Goal: Task Accomplishment & Management: Use online tool/utility

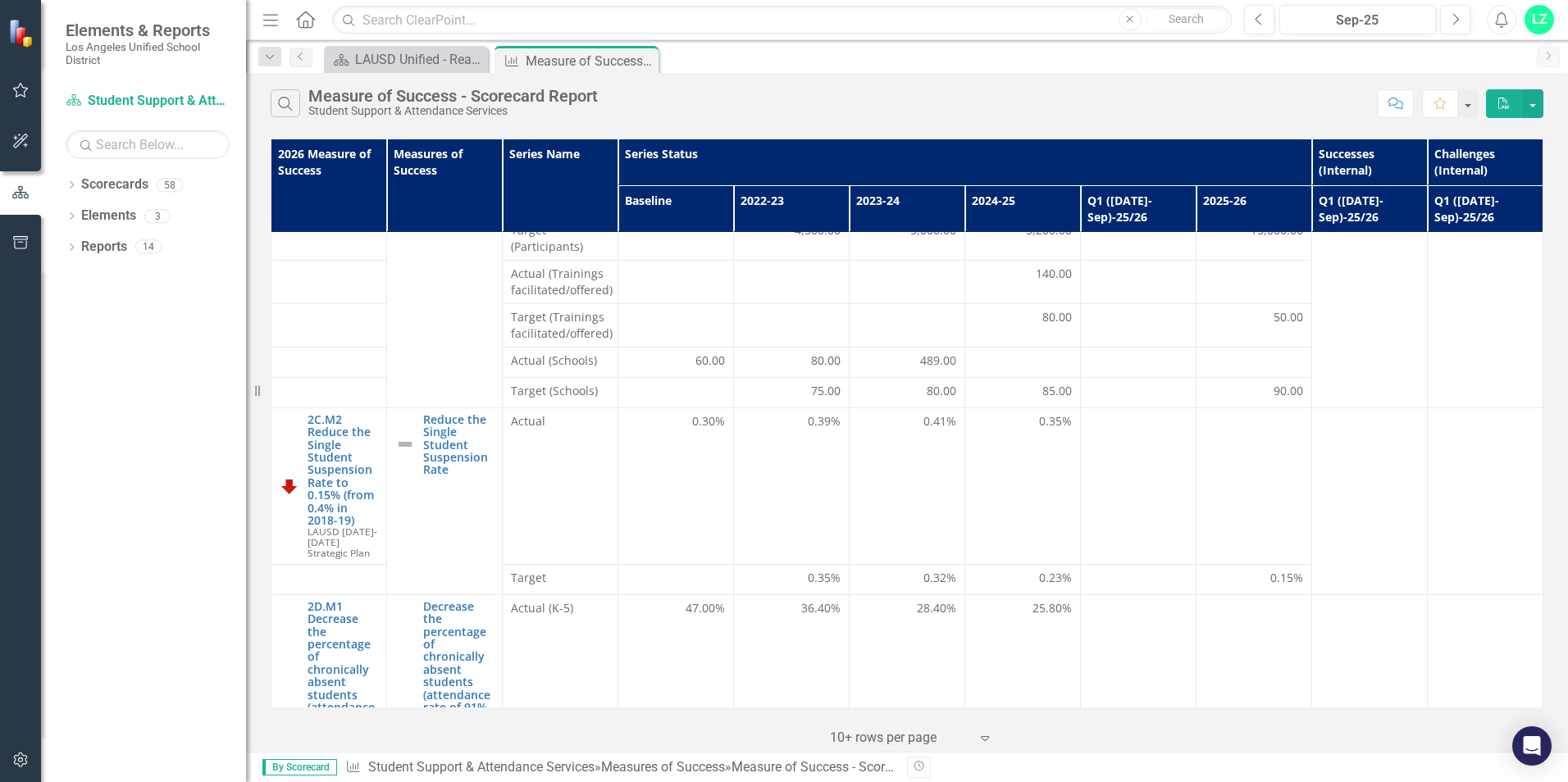
scroll to position [164, 0]
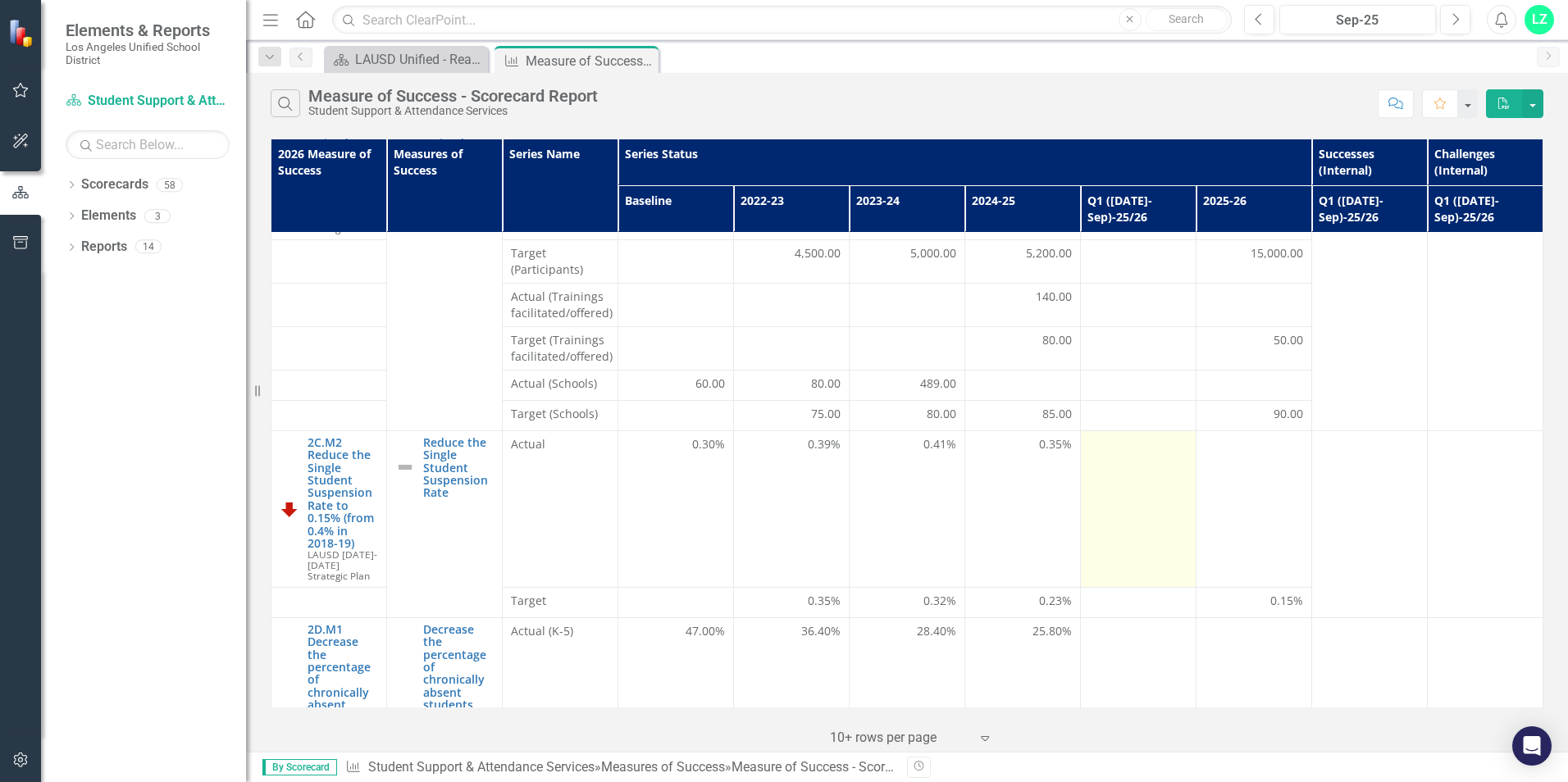
click at [1113, 436] on div at bounding box center [1137, 445] width 98 height 20
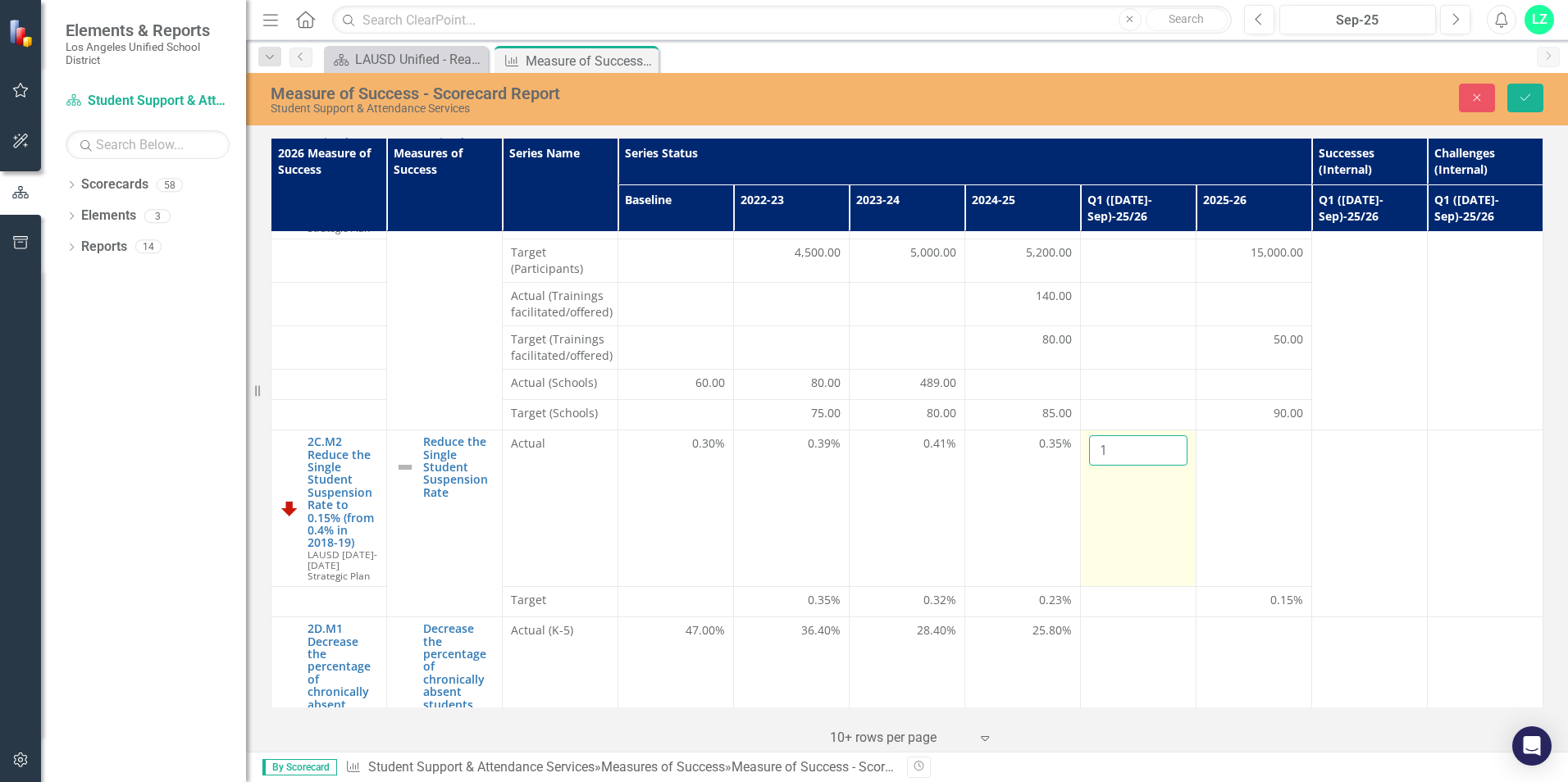
click at [1160, 435] on input "1" at bounding box center [1137, 450] width 98 height 30
click at [1160, 435] on input "2" at bounding box center [1137, 450] width 98 height 30
click at [1161, 441] on input "1" at bounding box center [1137, 450] width 98 height 30
click at [1160, 439] on input "0" at bounding box center [1137, 450] width 98 height 30
click at [1136, 502] on td "0.0" at bounding box center [1137, 509] width 116 height 157
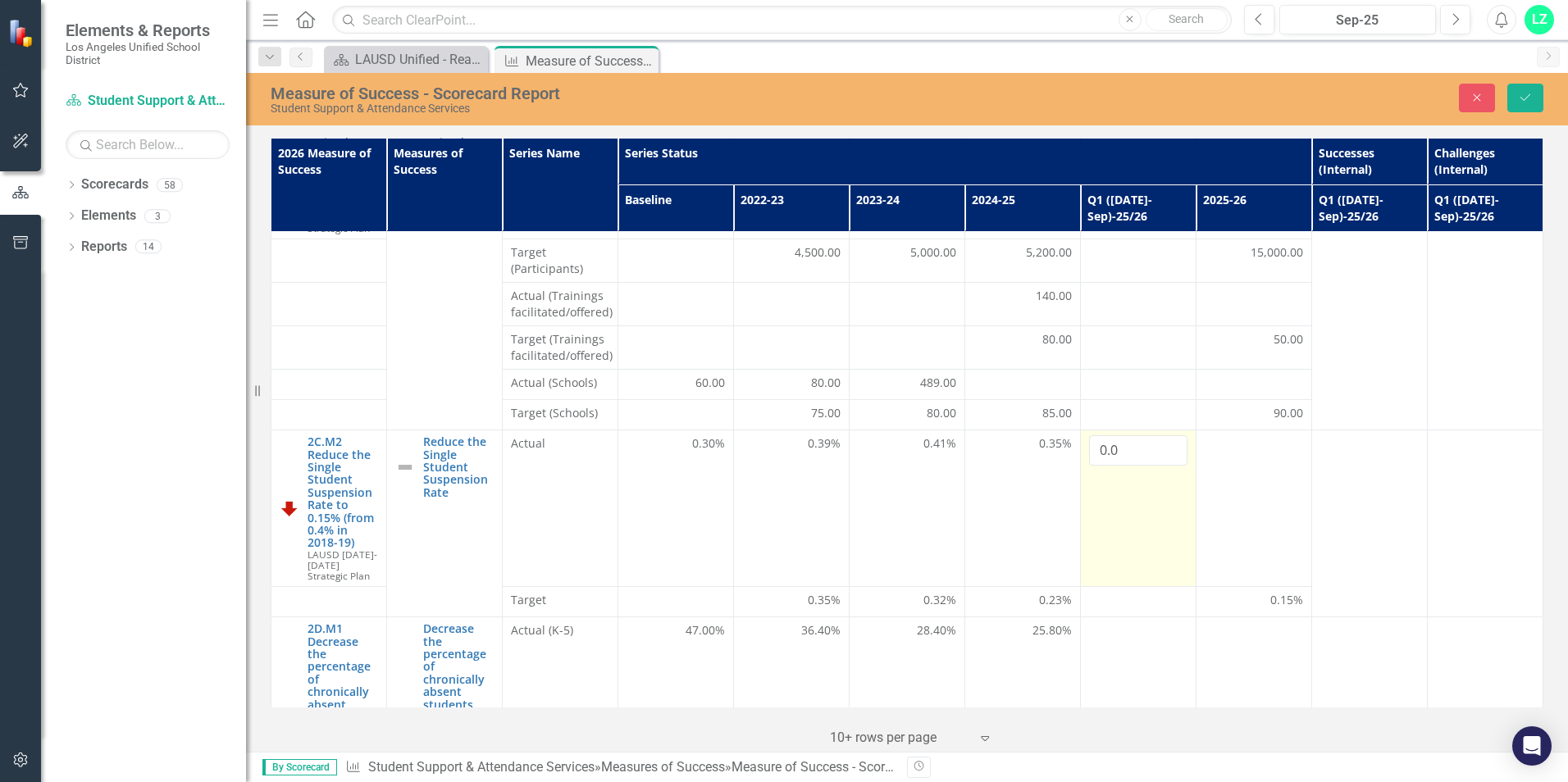
click at [1152, 494] on td "0.0" at bounding box center [1137, 509] width 116 height 157
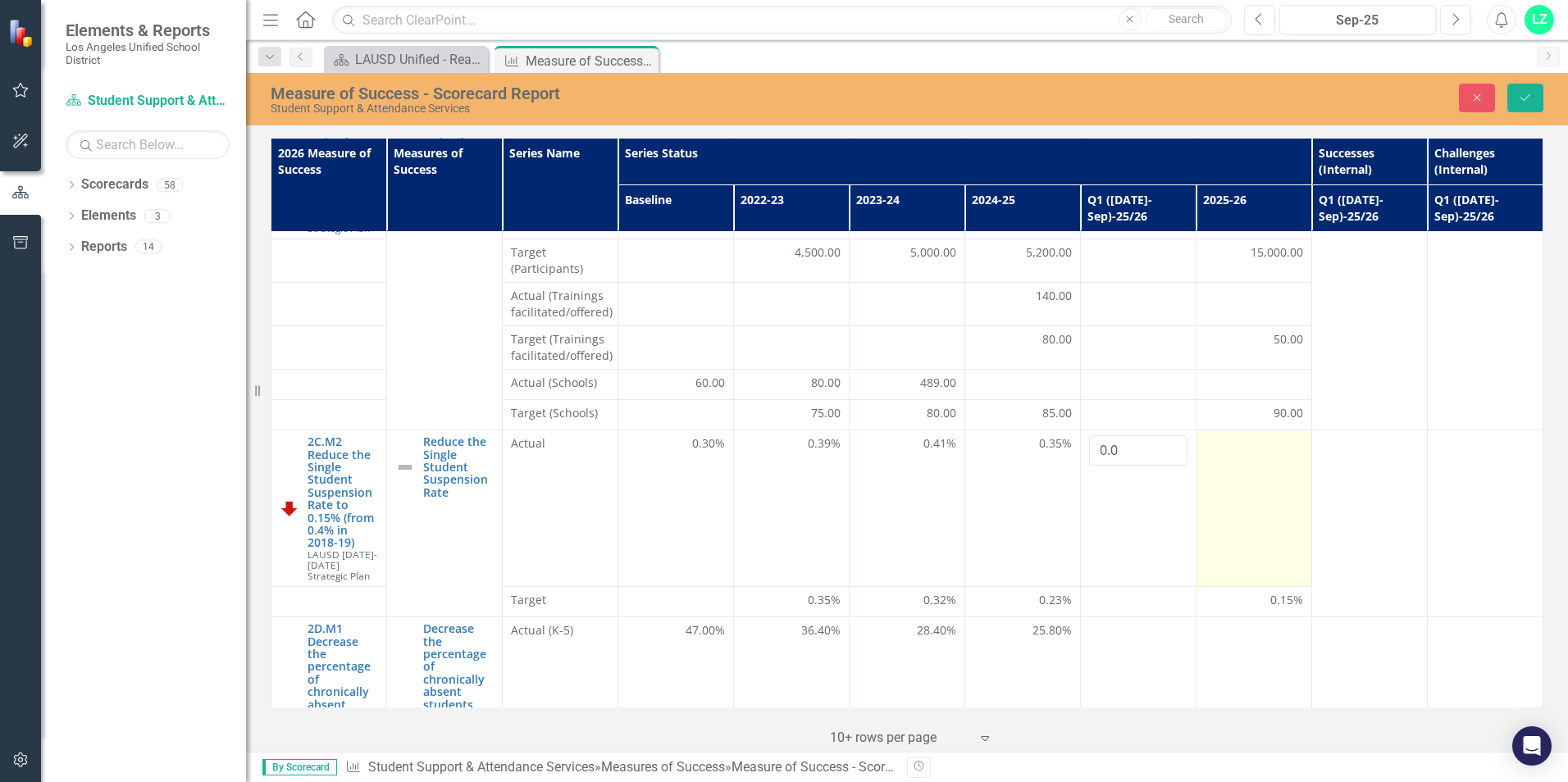
click at [1242, 470] on td at bounding box center [1253, 509] width 116 height 157
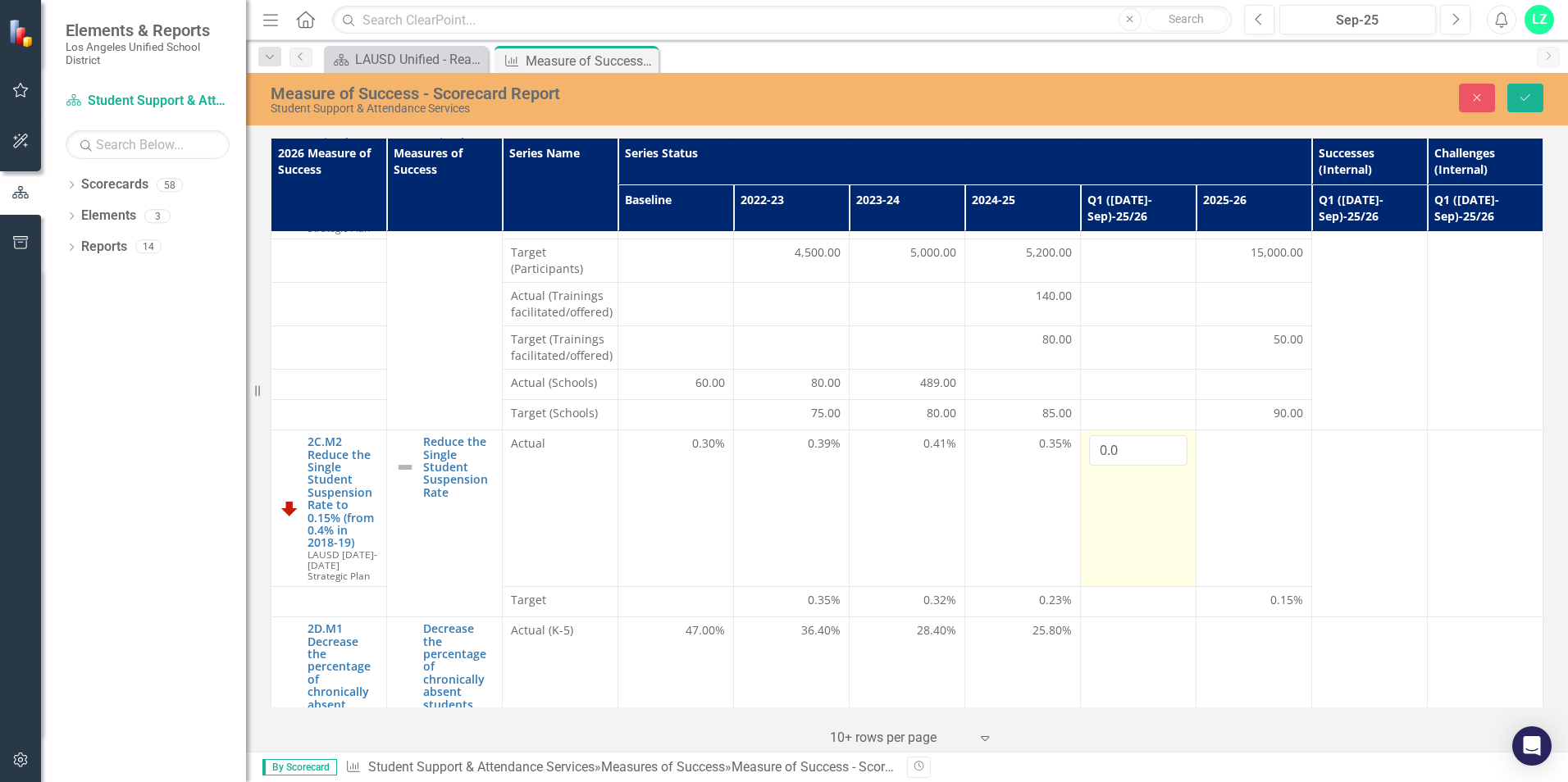
click at [1145, 489] on td "0.0" at bounding box center [1137, 509] width 116 height 157
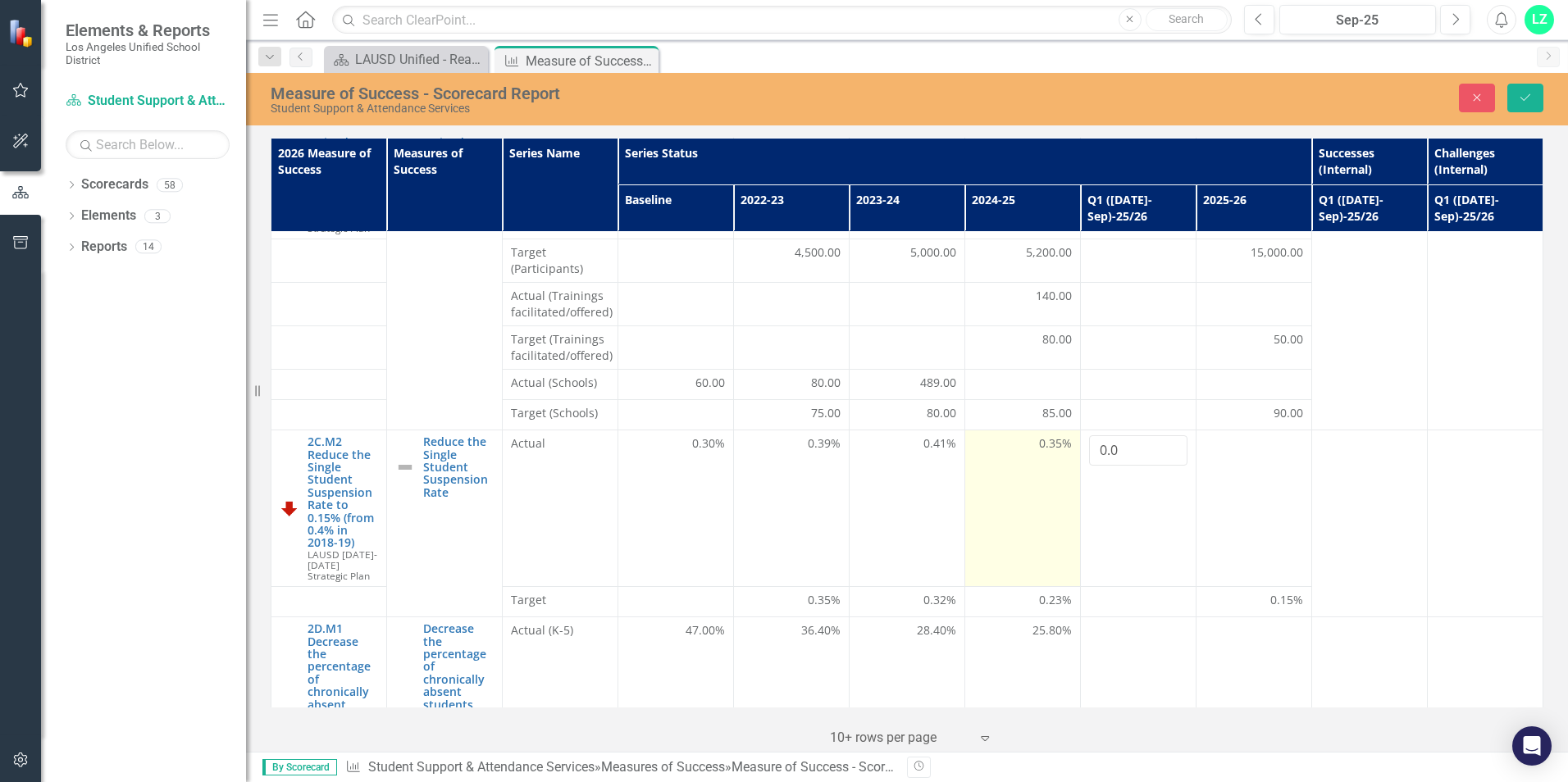
click at [1046, 484] on td "0.35%" at bounding box center [1022, 509] width 116 height 157
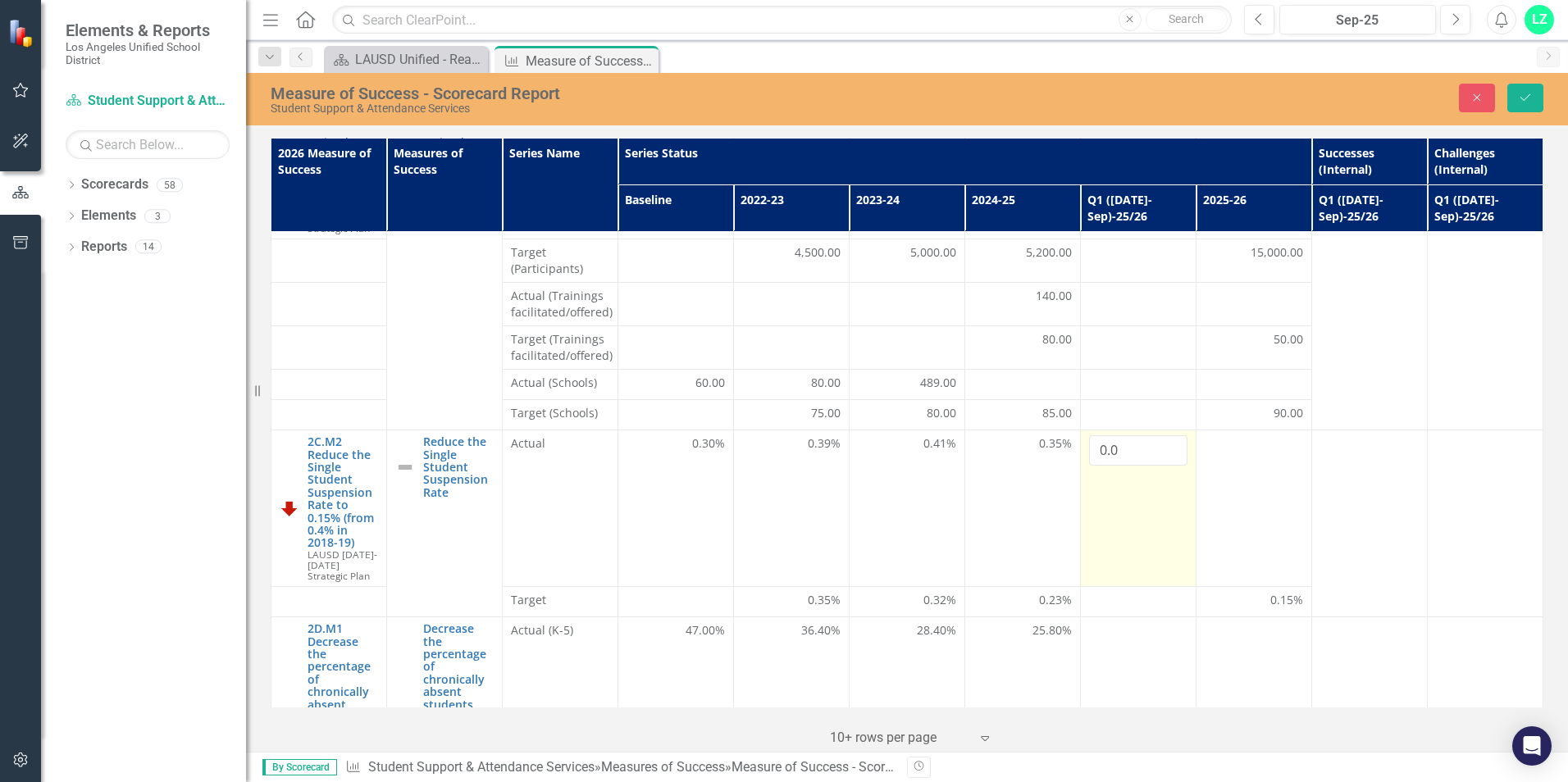
click at [1161, 465] on td "0.0" at bounding box center [1137, 509] width 116 height 157
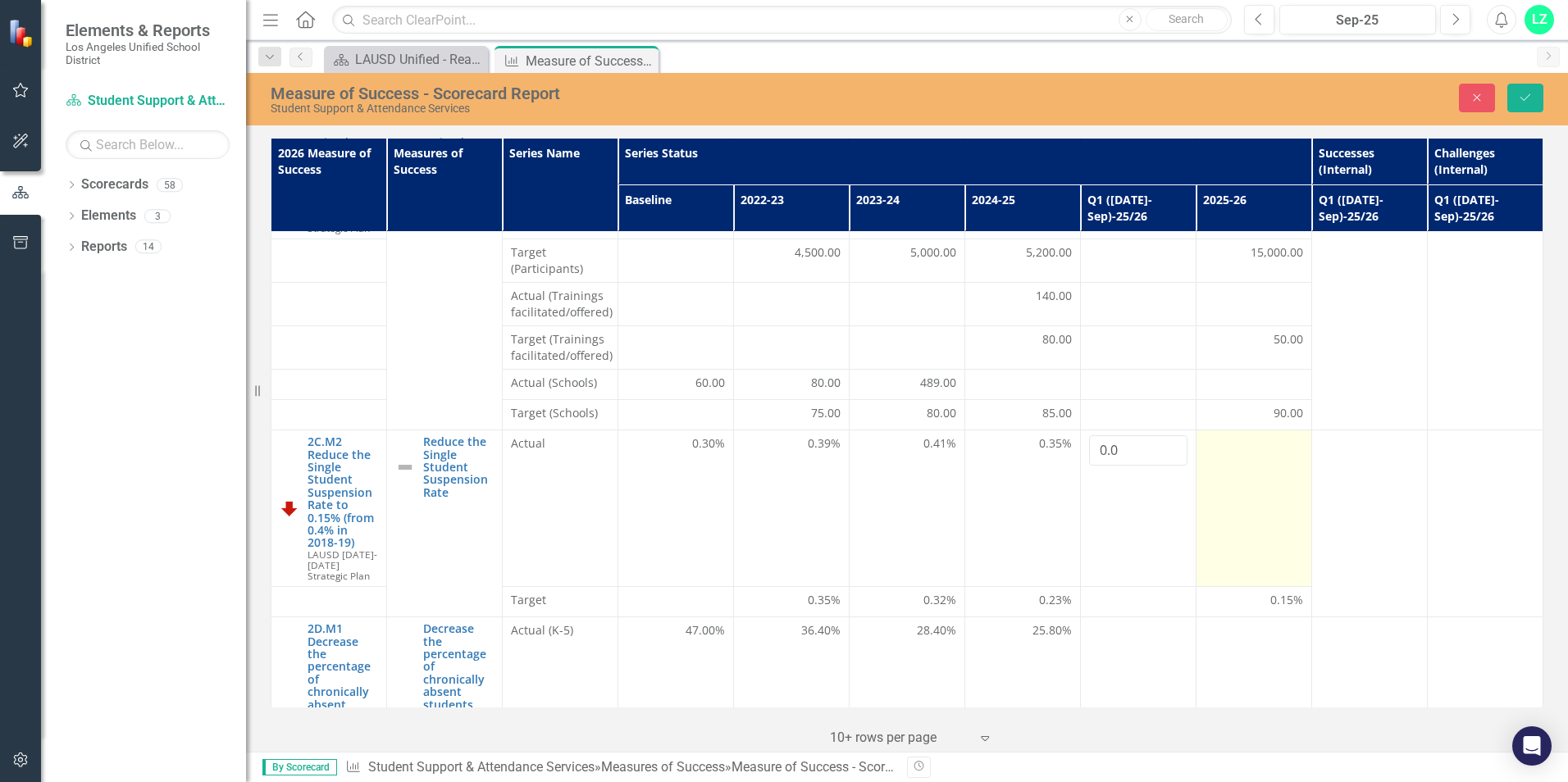
click at [1236, 480] on td at bounding box center [1253, 509] width 116 height 157
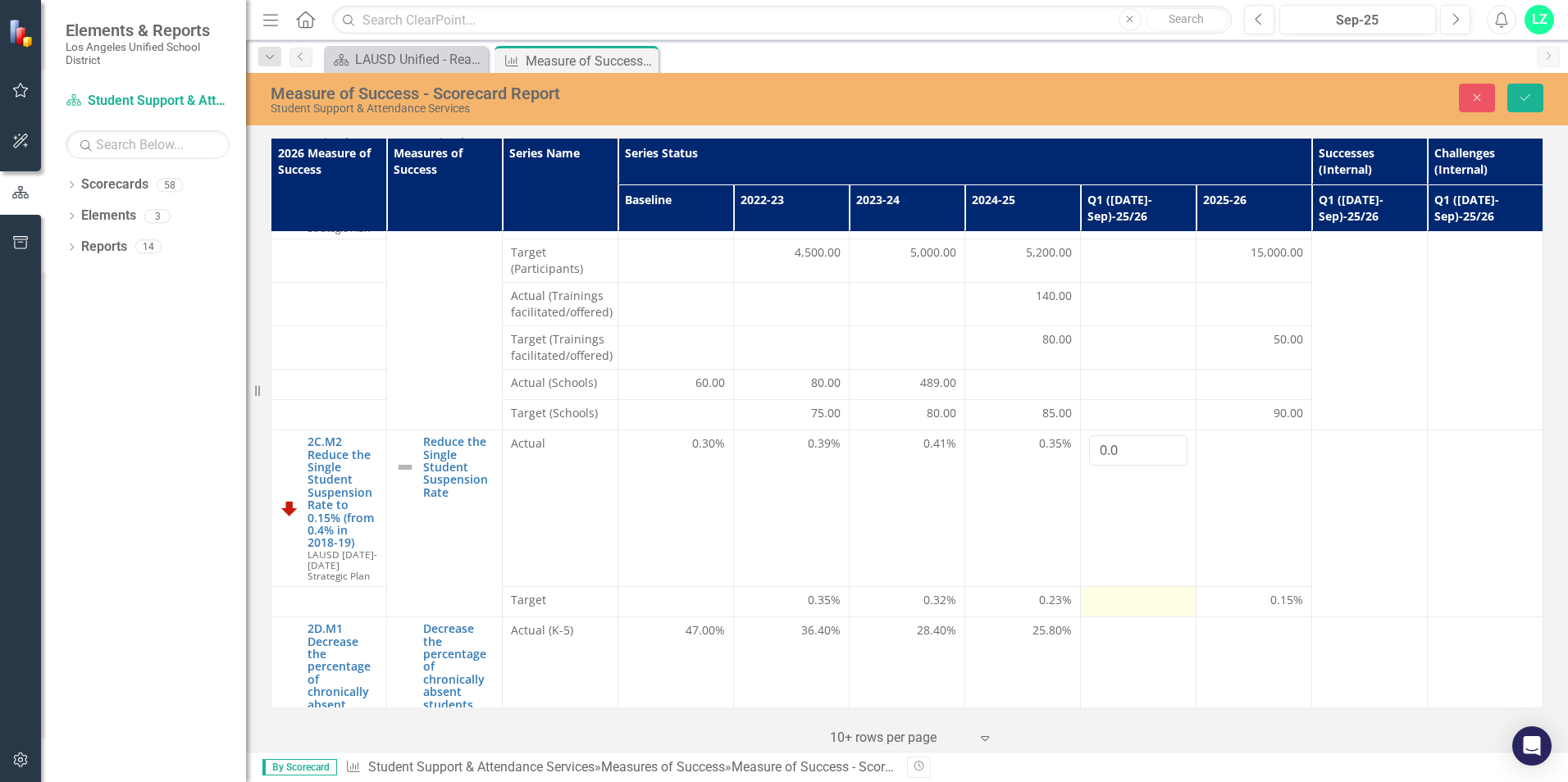
click at [1140, 592] on div at bounding box center [1137, 601] width 98 height 20
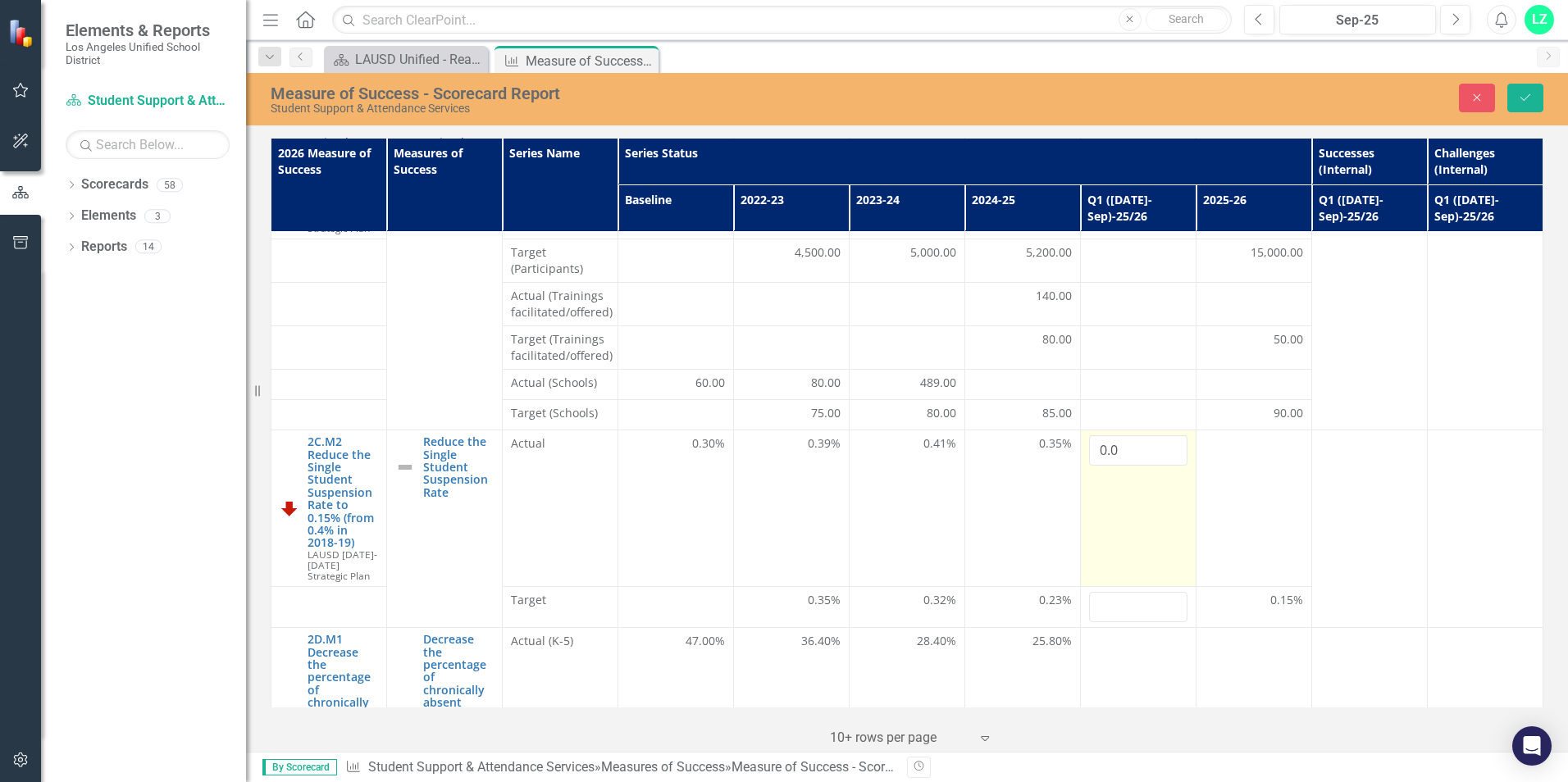
click at [1128, 525] on td "0.0" at bounding box center [1137, 509] width 116 height 157
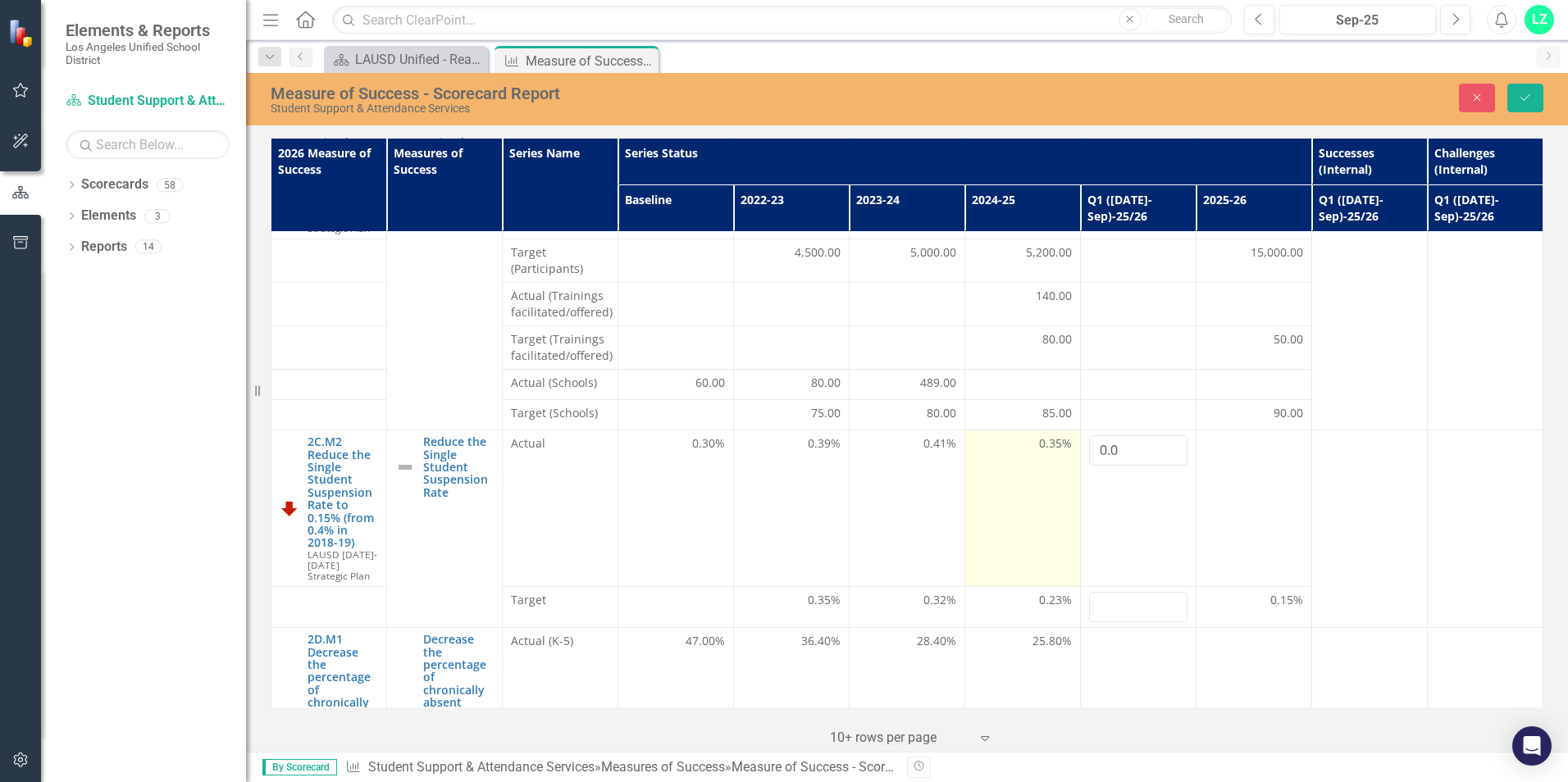
click at [1047, 435] on span "0.35%" at bounding box center [1055, 443] width 33 height 17
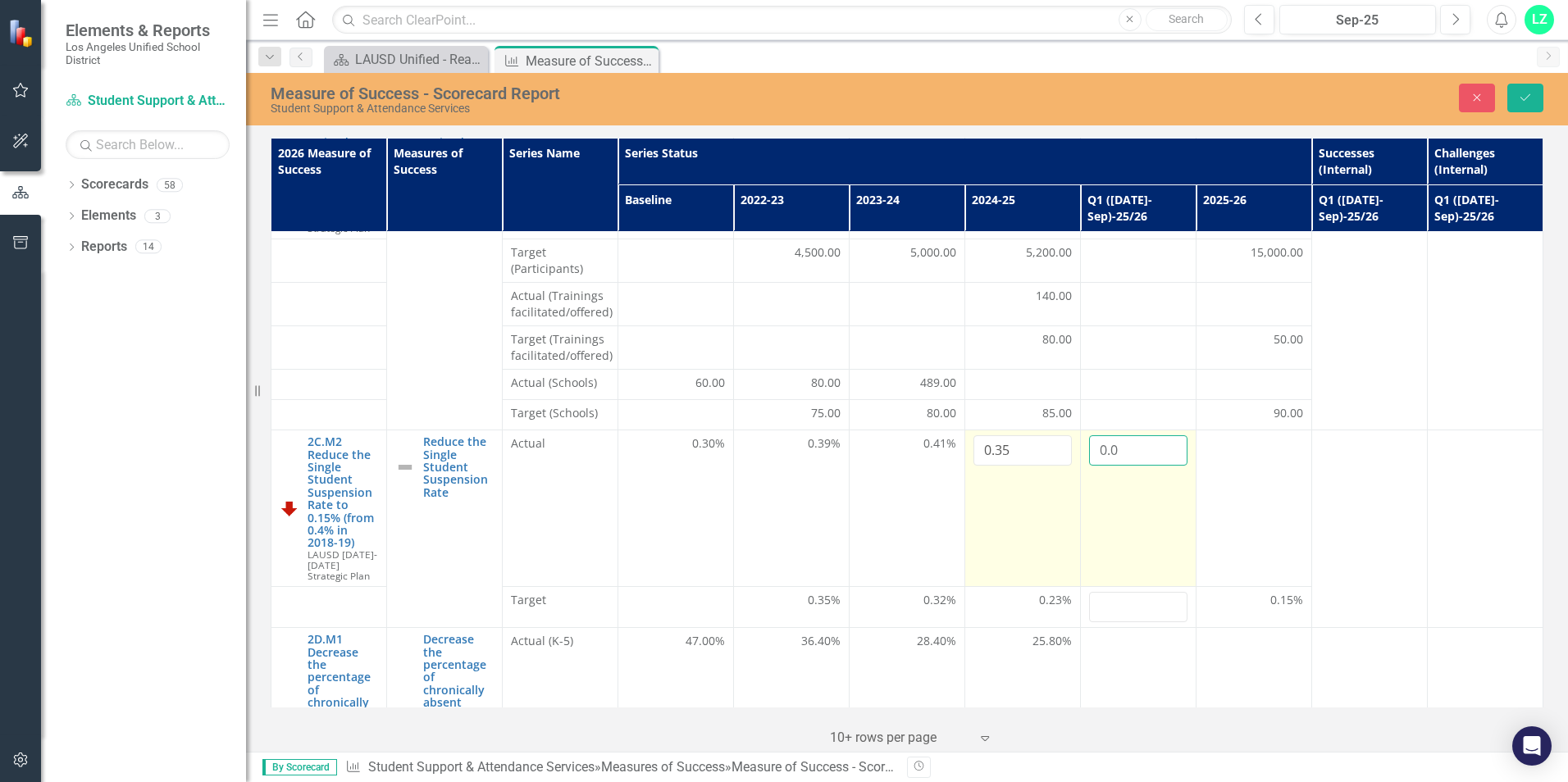
drag, startPoint x: 1047, startPoint y: 431, endPoint x: 1134, endPoint y: 489, distance: 104.6
click at [1134, 489] on td "0.0" at bounding box center [1137, 509] width 116 height 157
click at [1173, 435] on input "0.0" at bounding box center [1137, 450] width 98 height 30
type input "0"
click at [1153, 486] on td "0" at bounding box center [1137, 509] width 116 height 157
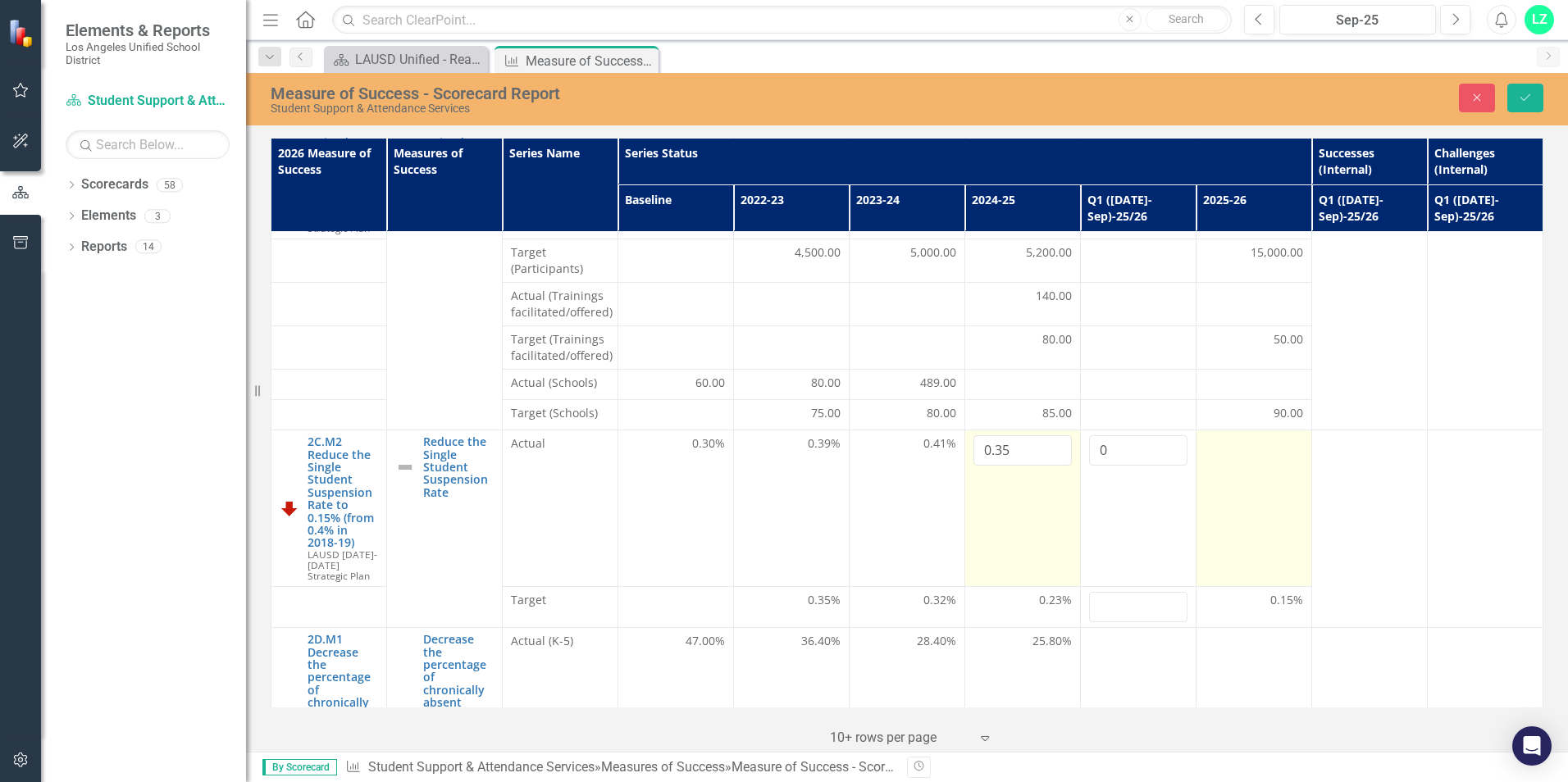
click at [1230, 475] on td at bounding box center [1253, 509] width 116 height 157
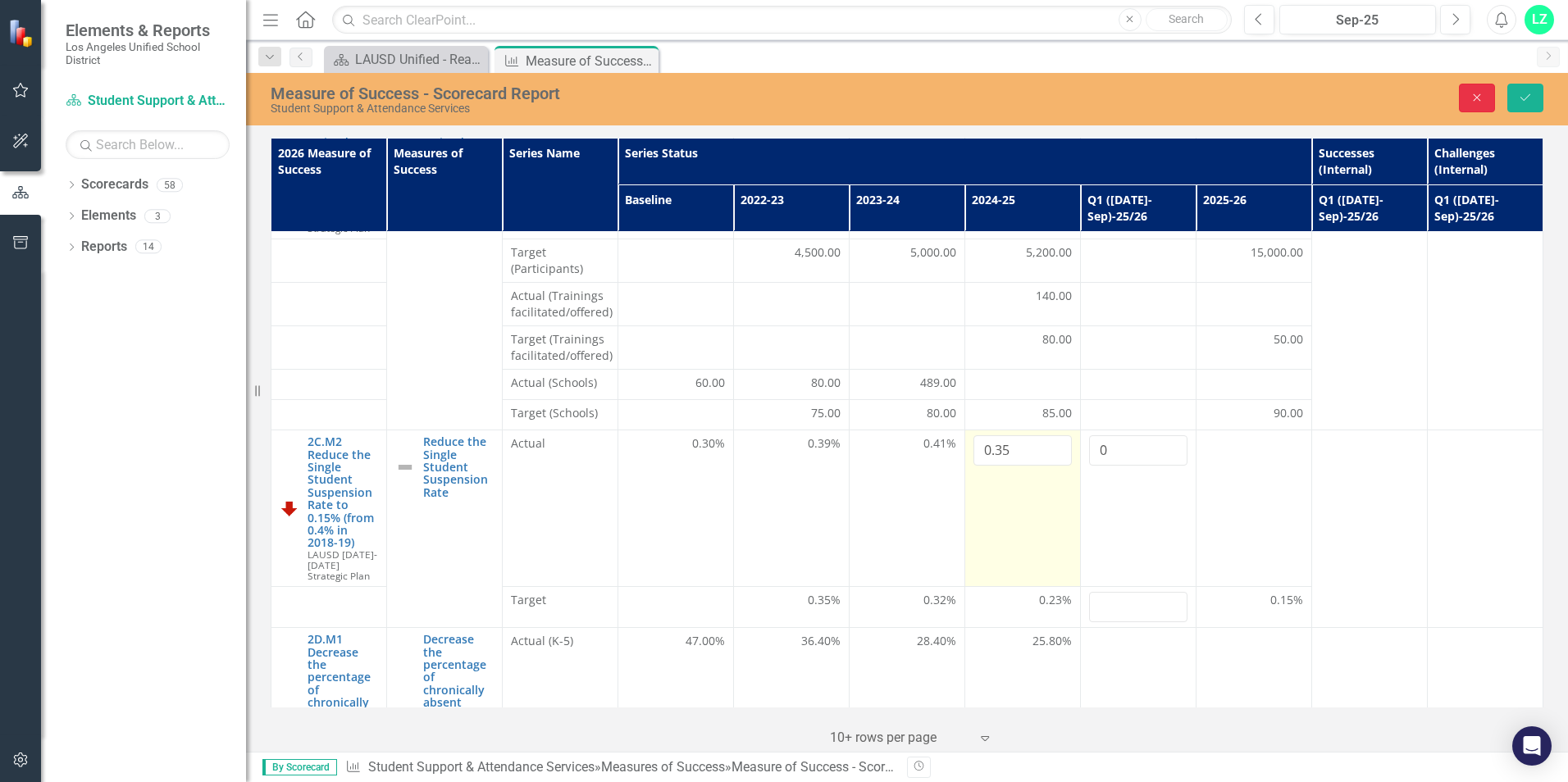
click at [1476, 98] on icon "button" at bounding box center [1477, 97] width 7 height 7
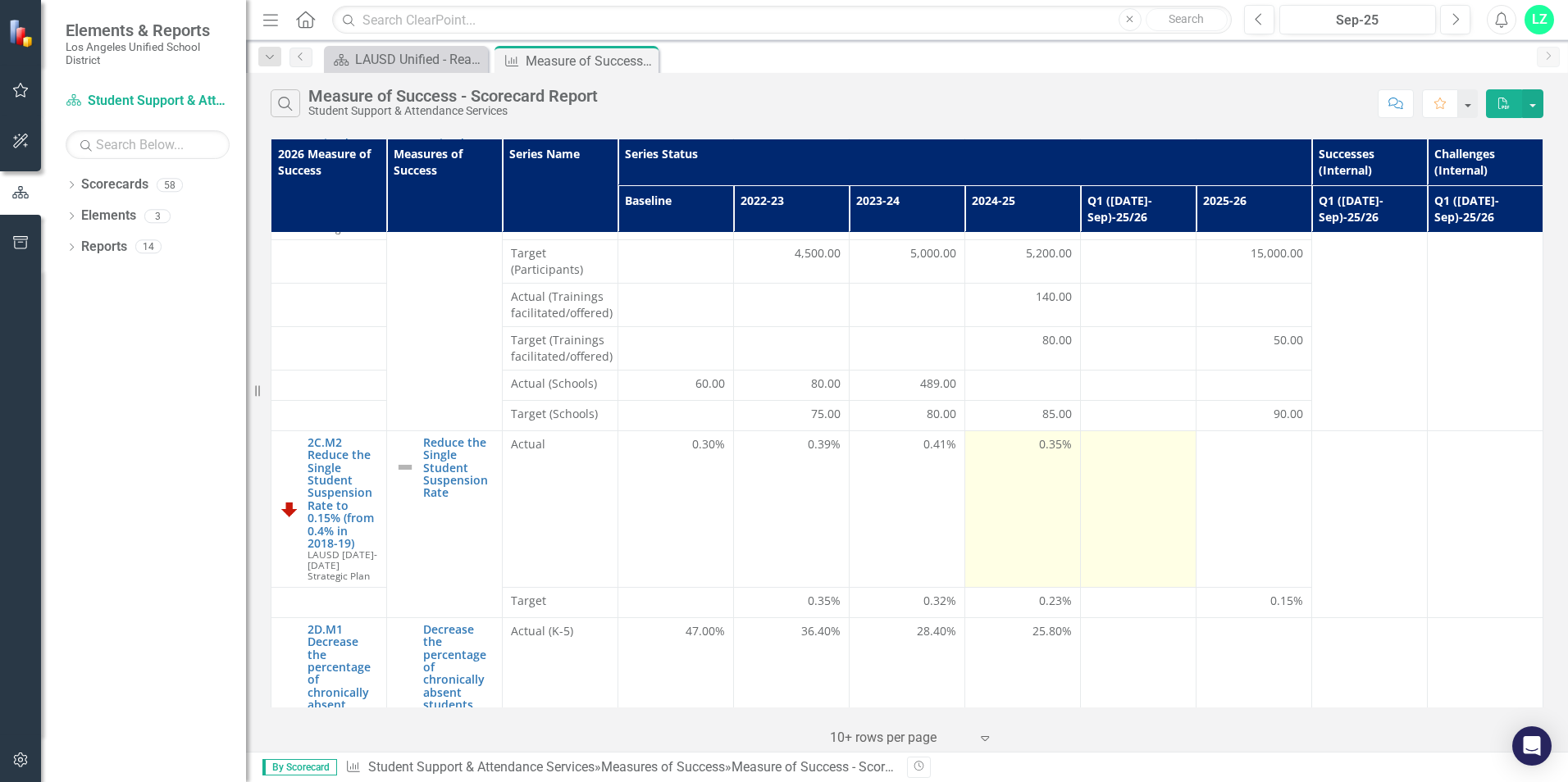
click at [1137, 482] on td at bounding box center [1137, 509] width 116 height 157
click at [1118, 482] on td at bounding box center [1137, 509] width 116 height 157
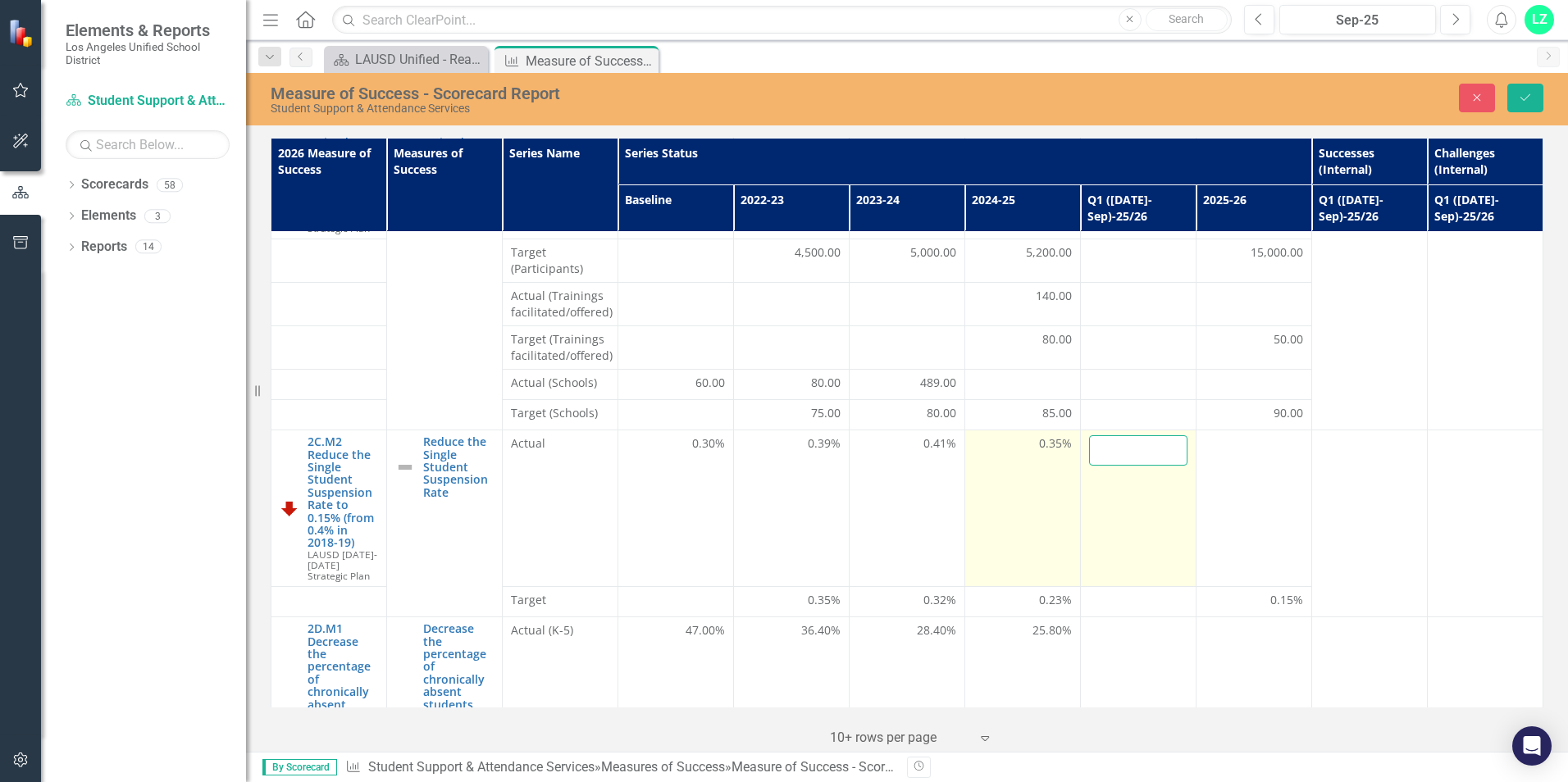
click at [1116, 435] on input "number" at bounding box center [1137, 450] width 98 height 30
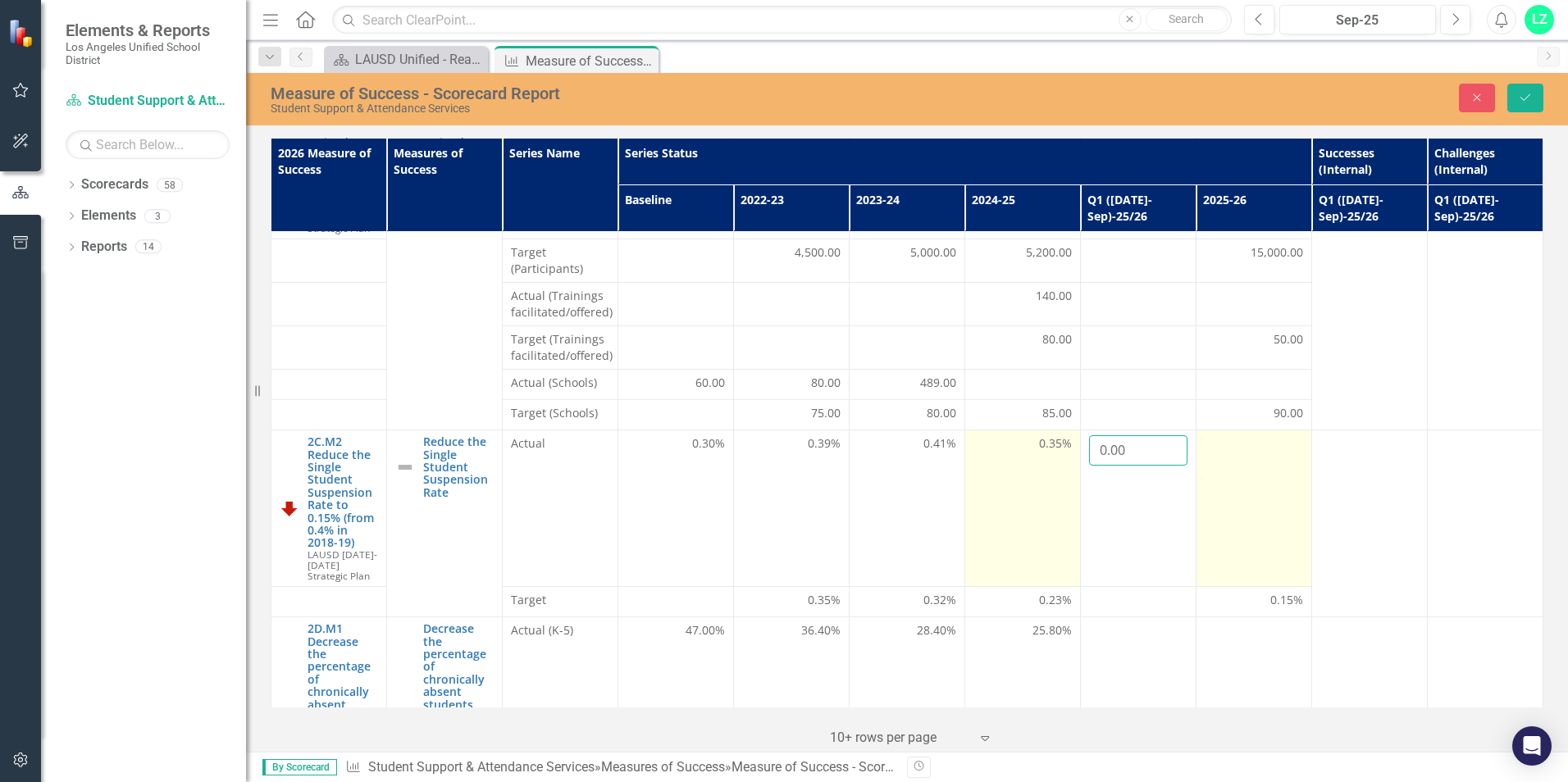
type input "0.00"
click at [1263, 510] on td at bounding box center [1253, 509] width 116 height 157
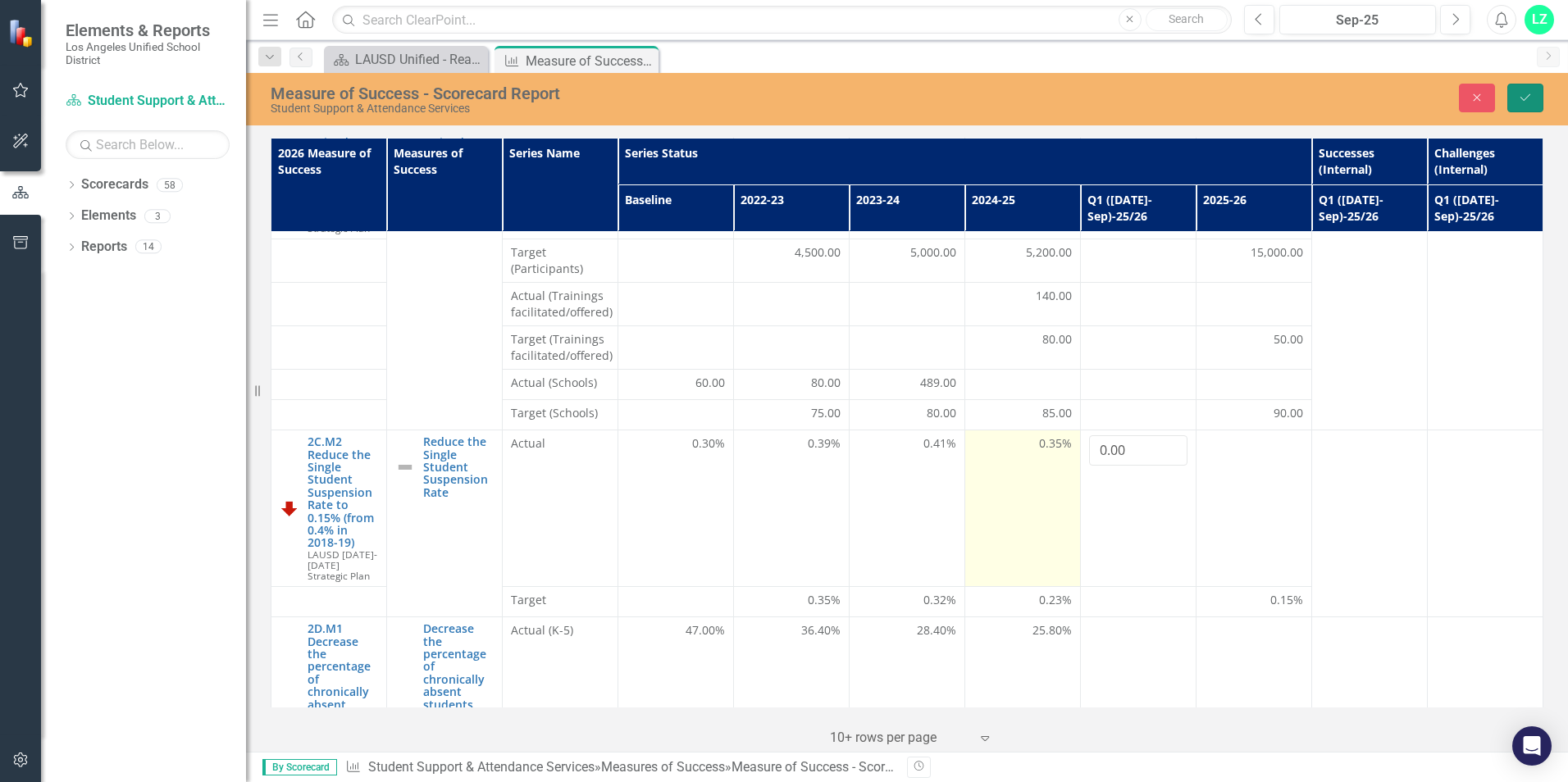
click at [1528, 97] on icon "Save" at bounding box center [1524, 97] width 15 height 11
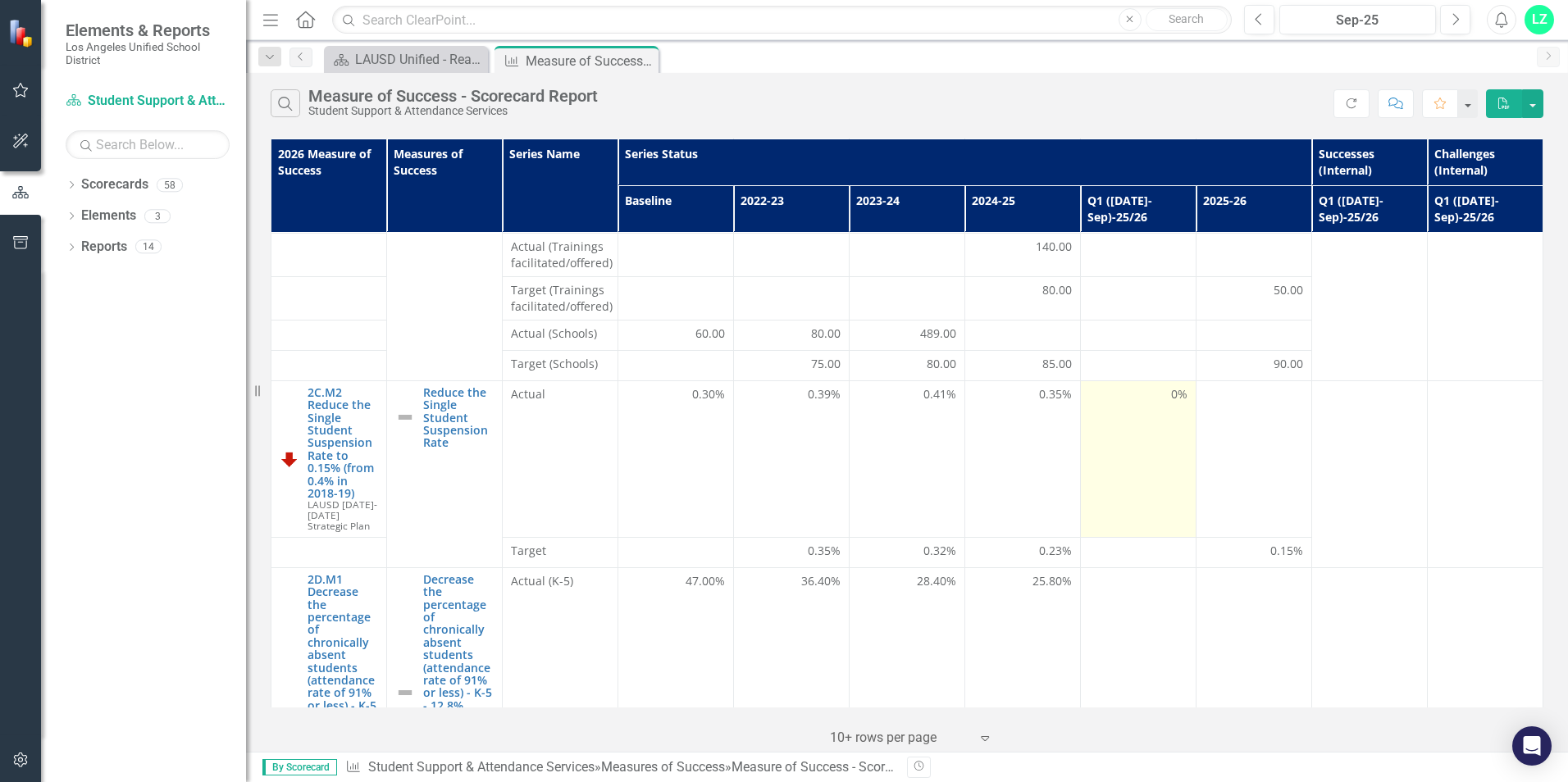
scroll to position [246, 0]
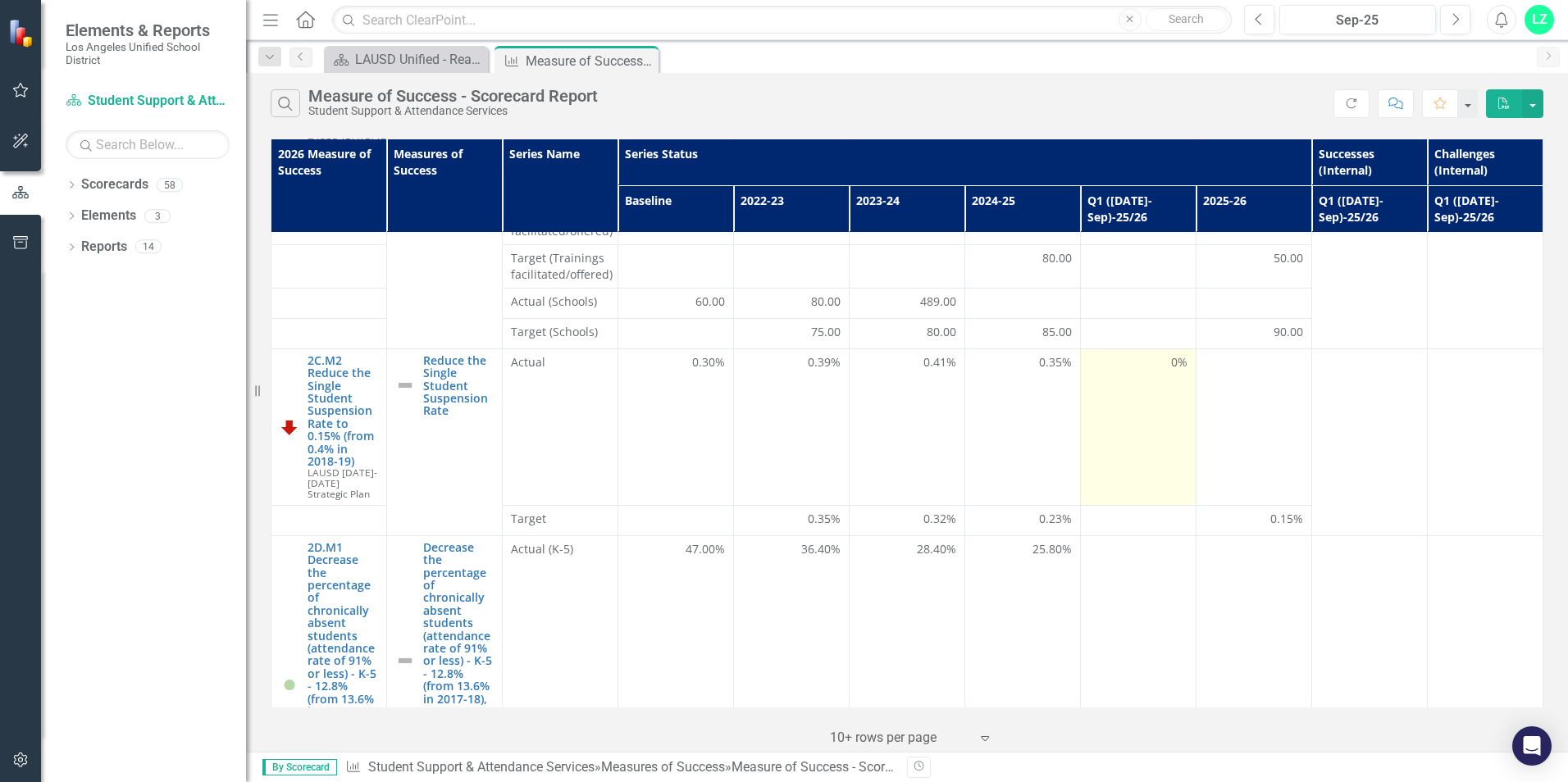
click at [1171, 354] on span "0%" at bounding box center [1179, 362] width 17 height 17
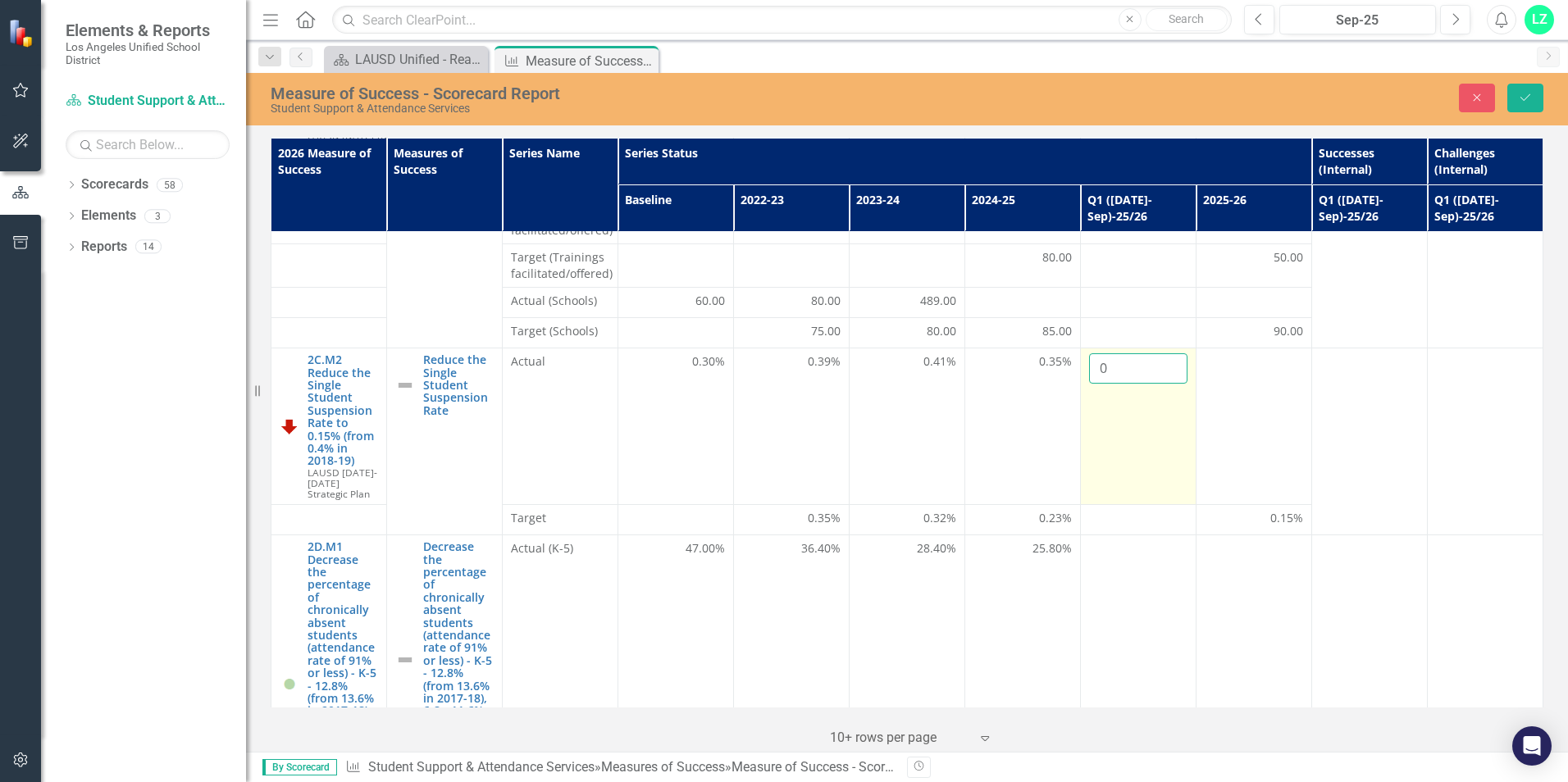
drag, startPoint x: 1165, startPoint y: 350, endPoint x: 1118, endPoint y: 347, distance: 47.1
click at [1118, 353] on input "0" at bounding box center [1137, 368] width 98 height 30
type input "0.0003"
click at [1120, 388] on td "0.0003" at bounding box center [1137, 427] width 116 height 157
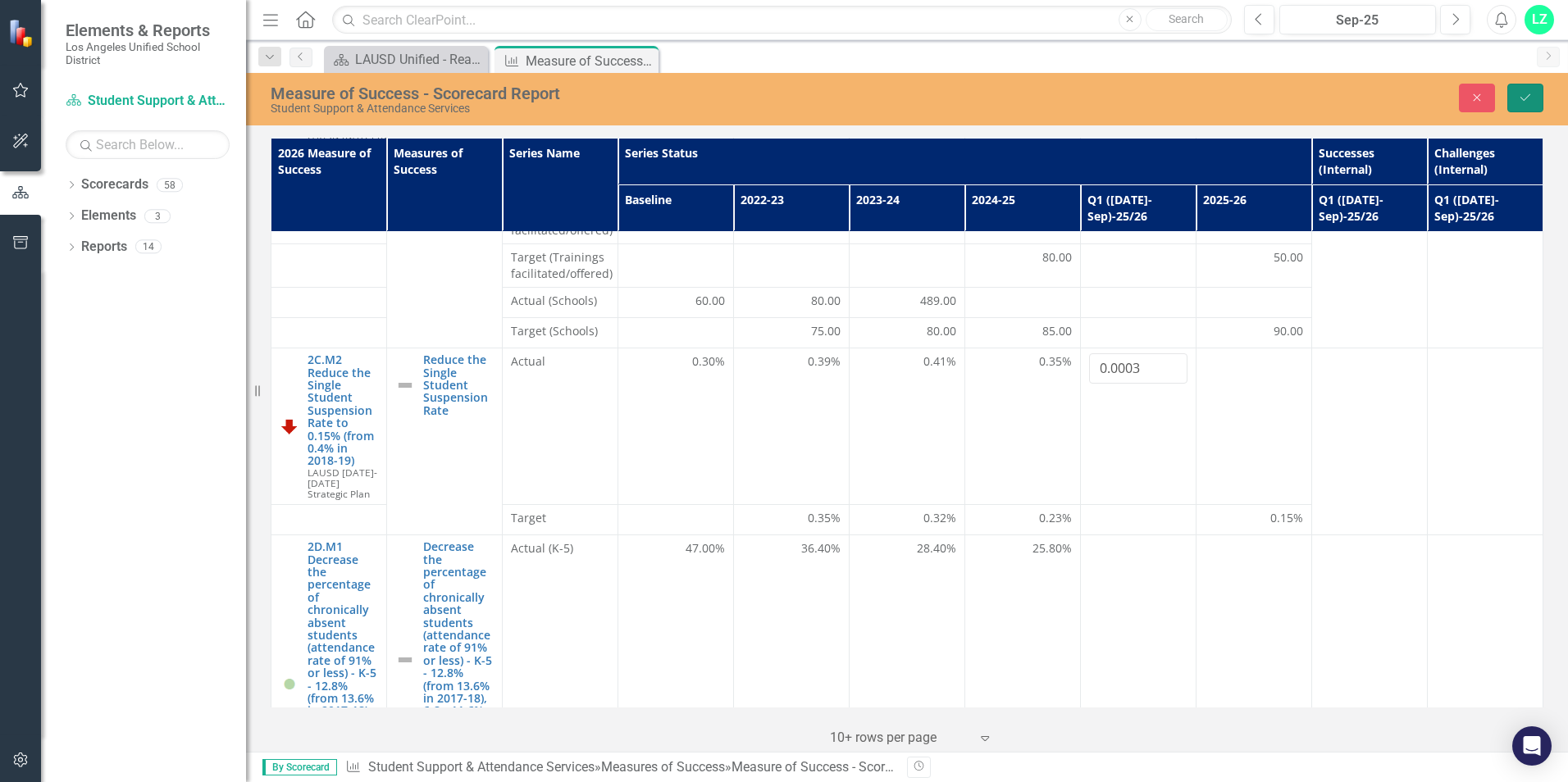
click at [1523, 95] on icon "Save" at bounding box center [1524, 97] width 15 height 11
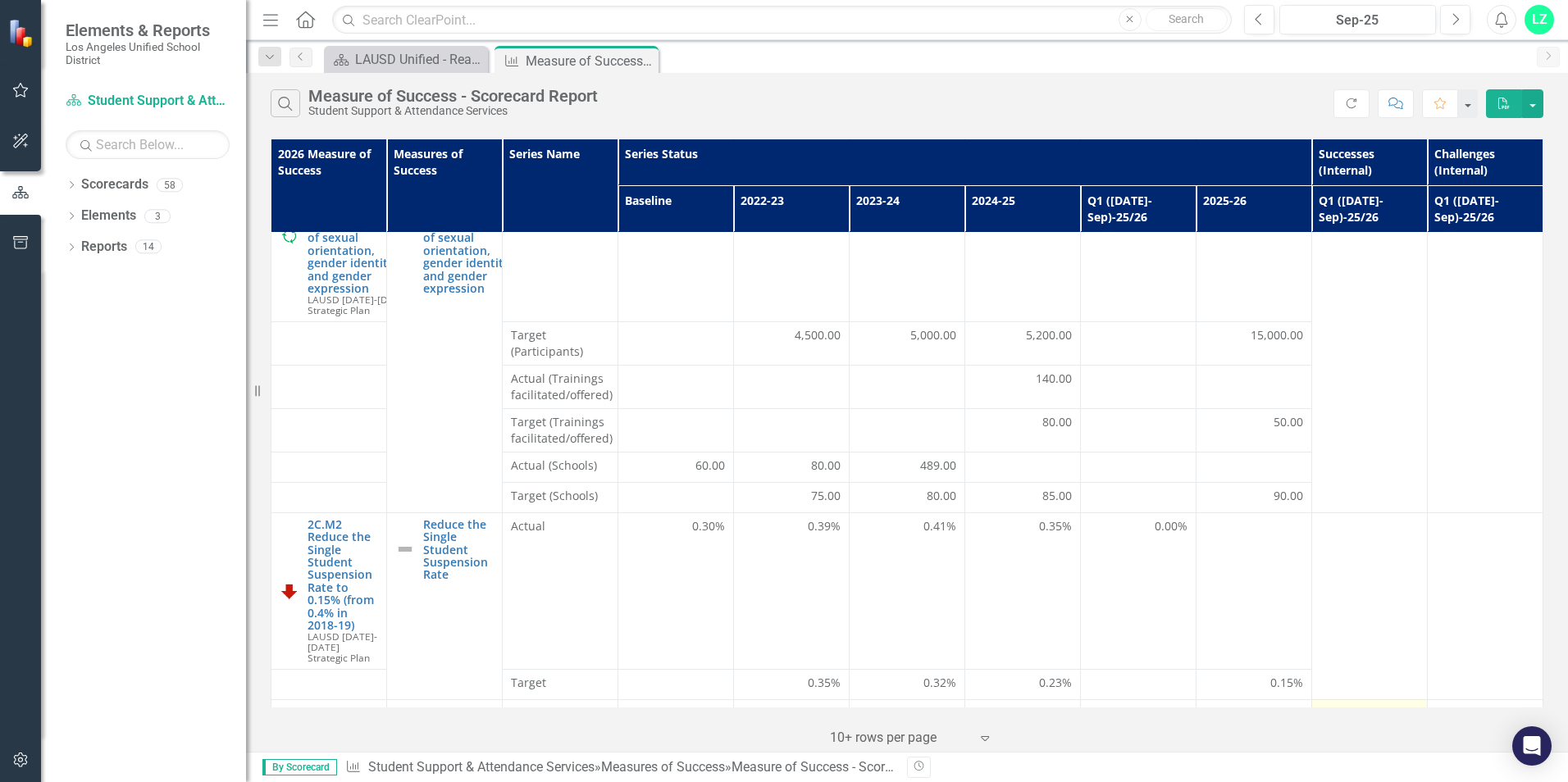
scroll to position [164, 0]
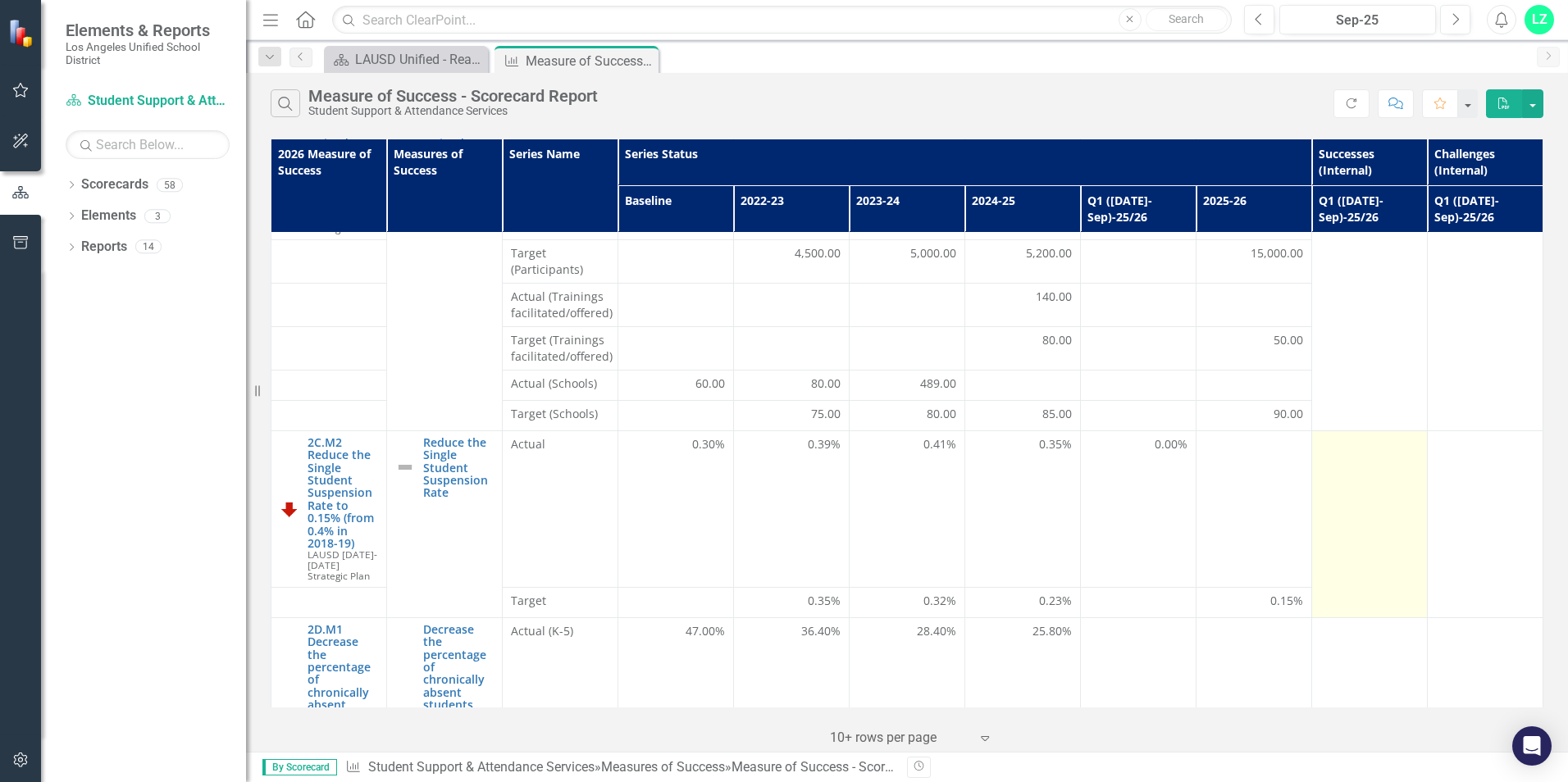
click at [1344, 480] on td at bounding box center [1369, 524] width 116 height 187
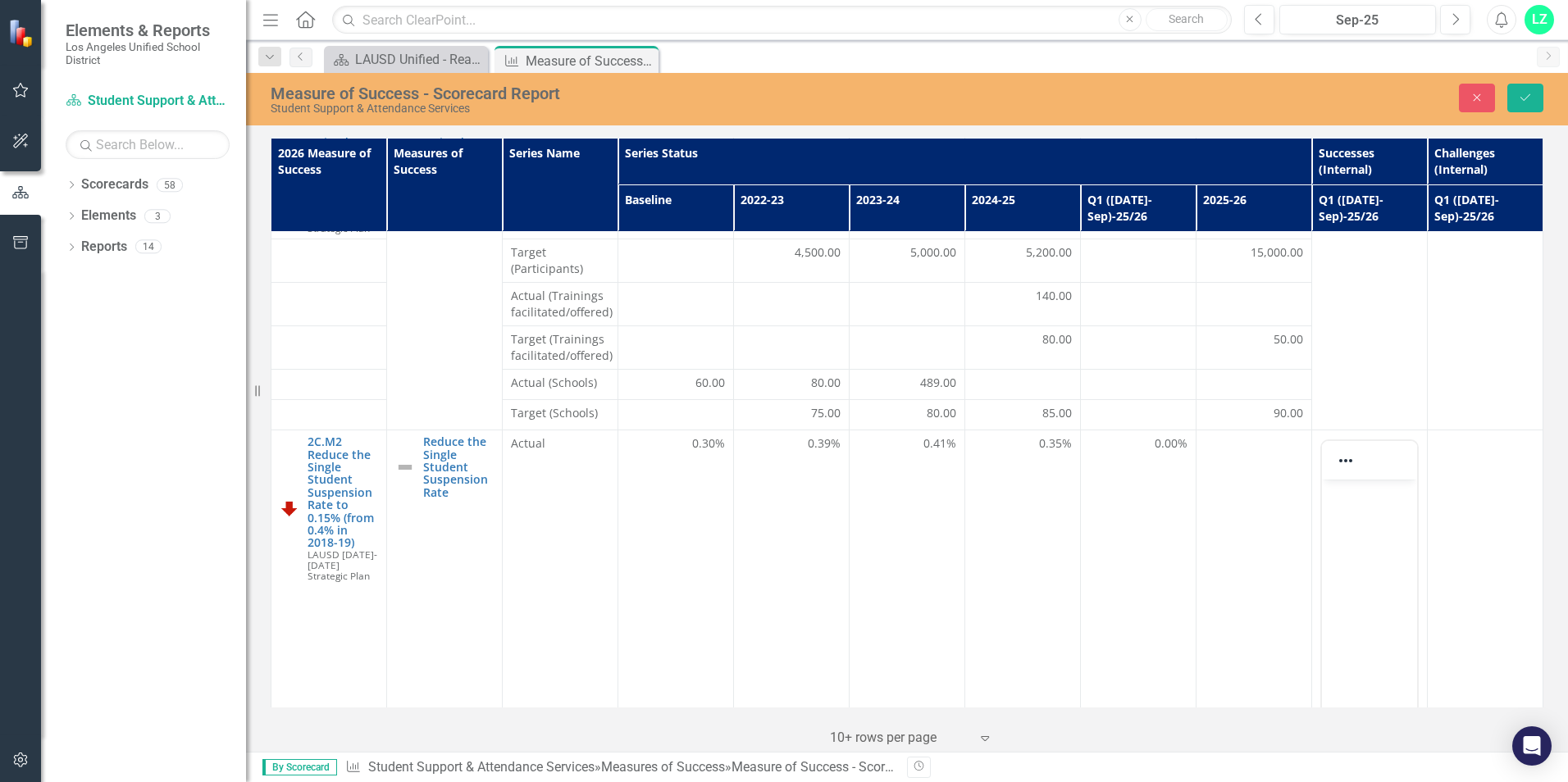
scroll to position [0, 0]
click at [1338, 503] on p "Rich Text Area. Press ALT-0 for help." at bounding box center [1369, 493] width 87 height 20
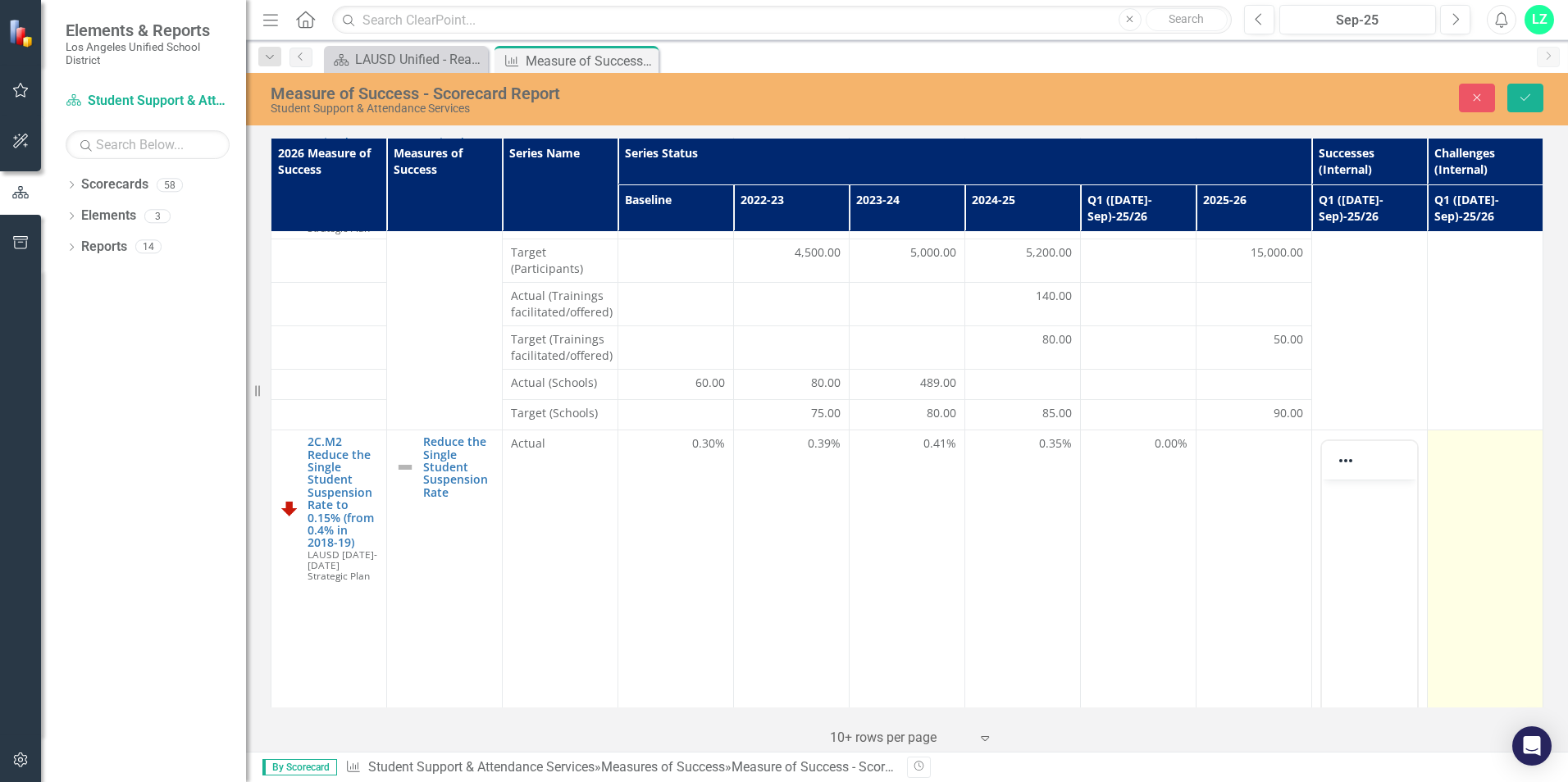
click at [1454, 471] on td at bounding box center [1484, 633] width 116 height 405
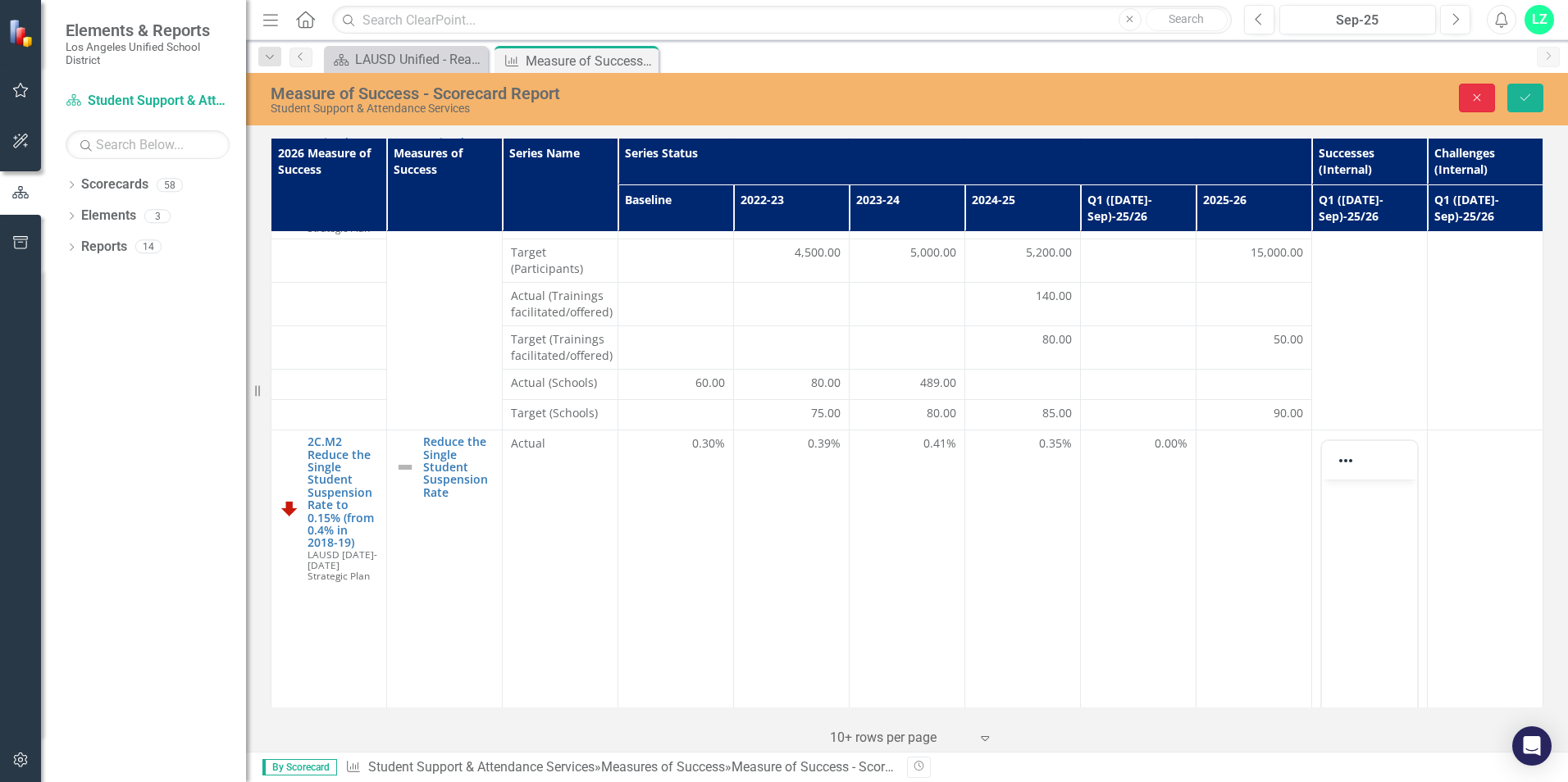
click at [1472, 100] on icon "Close" at bounding box center [1477, 97] width 15 height 11
